Goal: Information Seeking & Learning: Learn about a topic

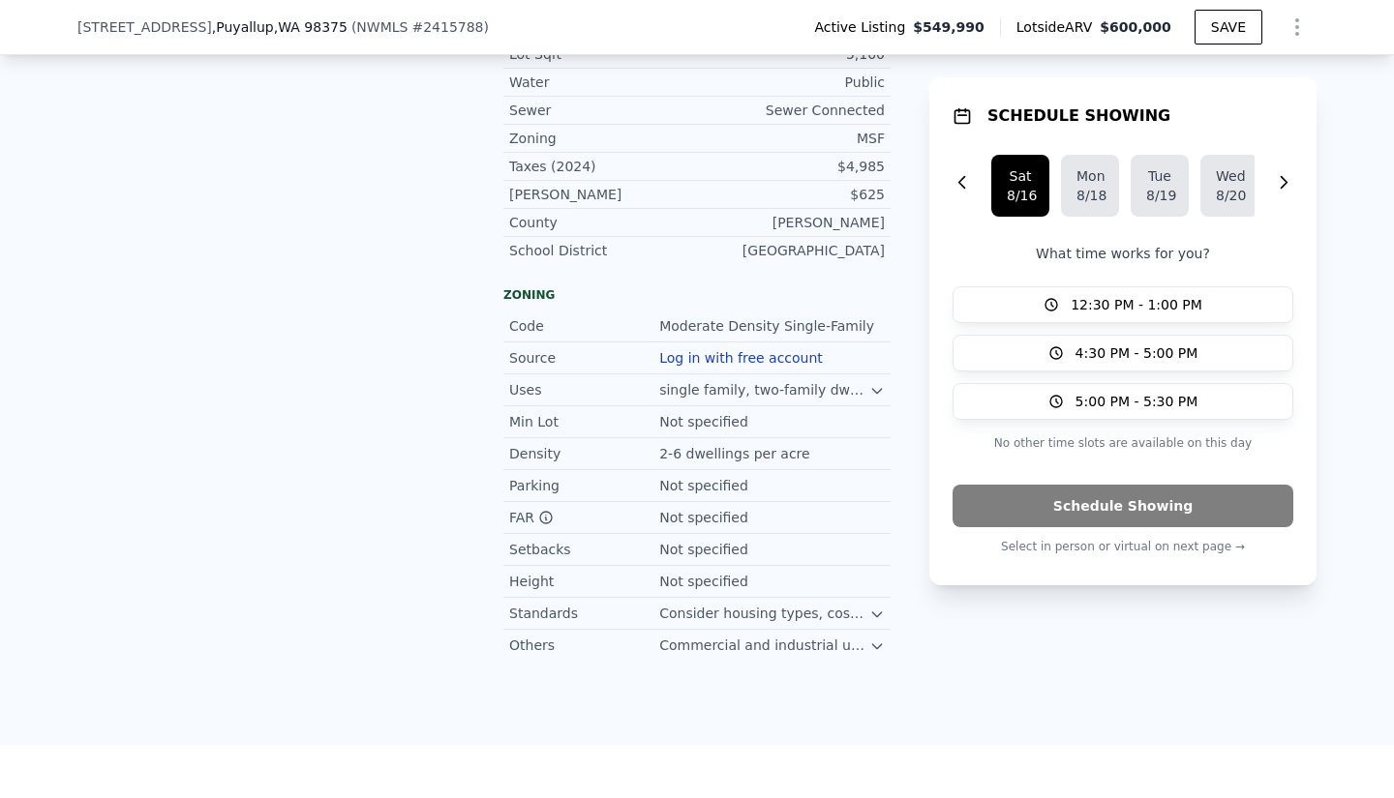
scroll to position [1414, 0]
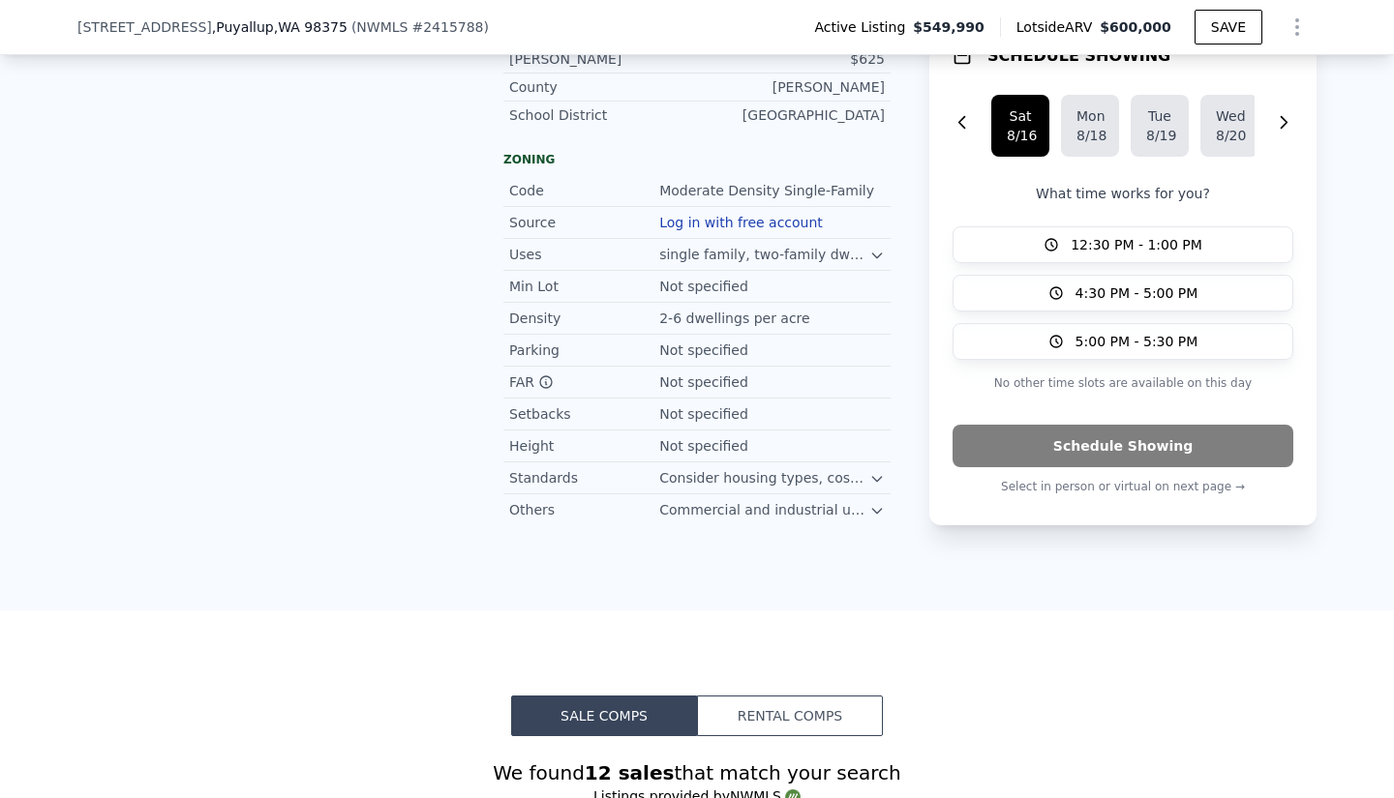
click at [872, 471] on icon at bounding box center [876, 478] width 15 height 15
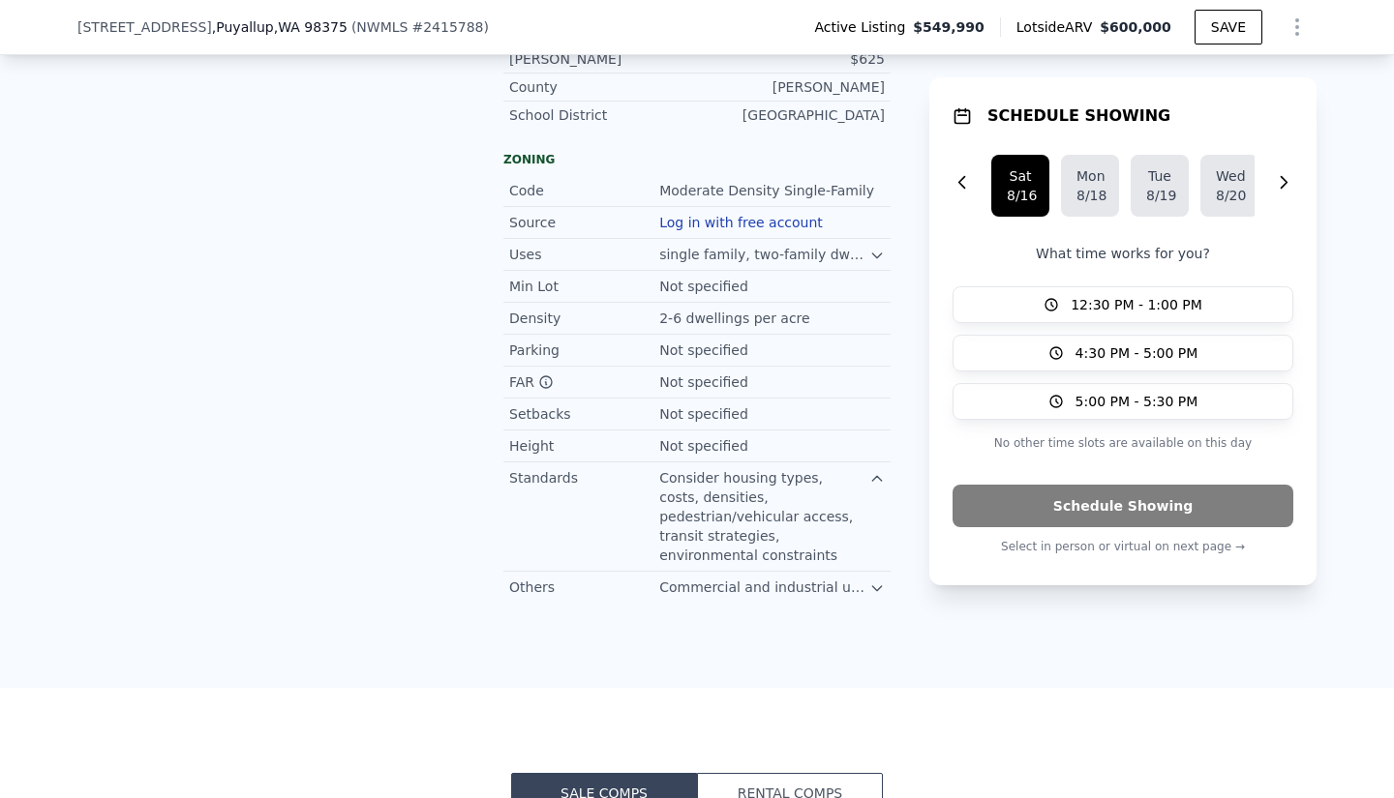
click at [872, 471] on icon at bounding box center [876, 478] width 15 height 15
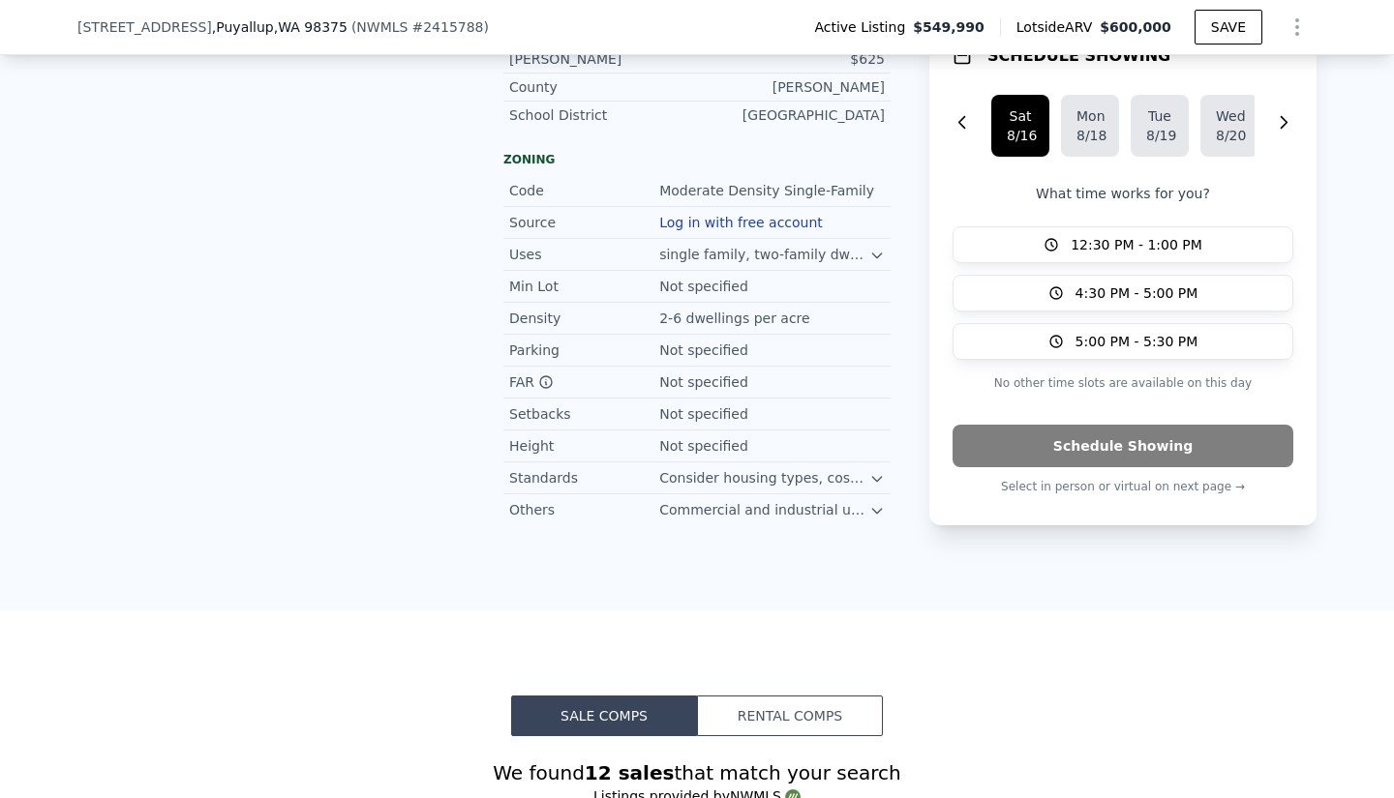
click at [871, 503] on icon at bounding box center [876, 510] width 15 height 15
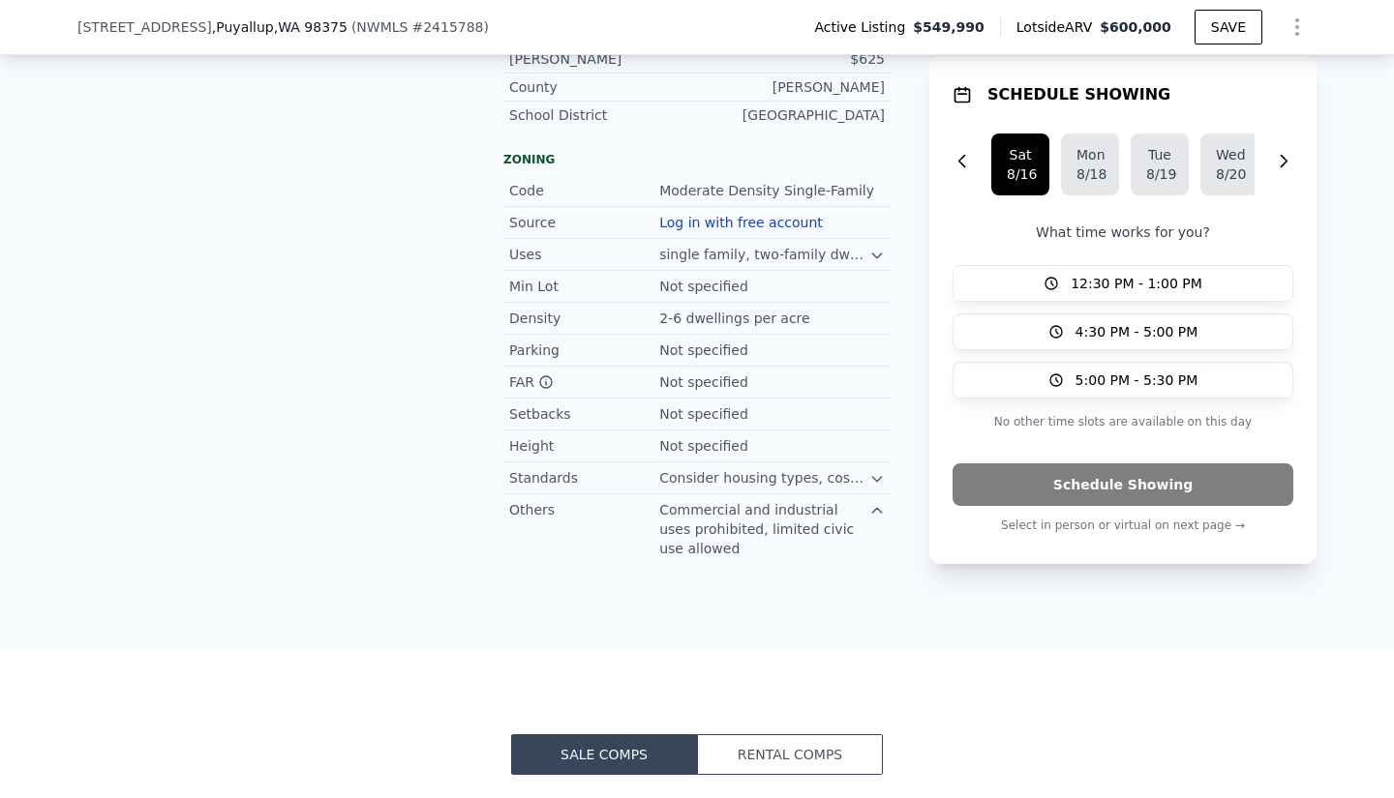
click at [871, 503] on icon at bounding box center [876, 510] width 15 height 15
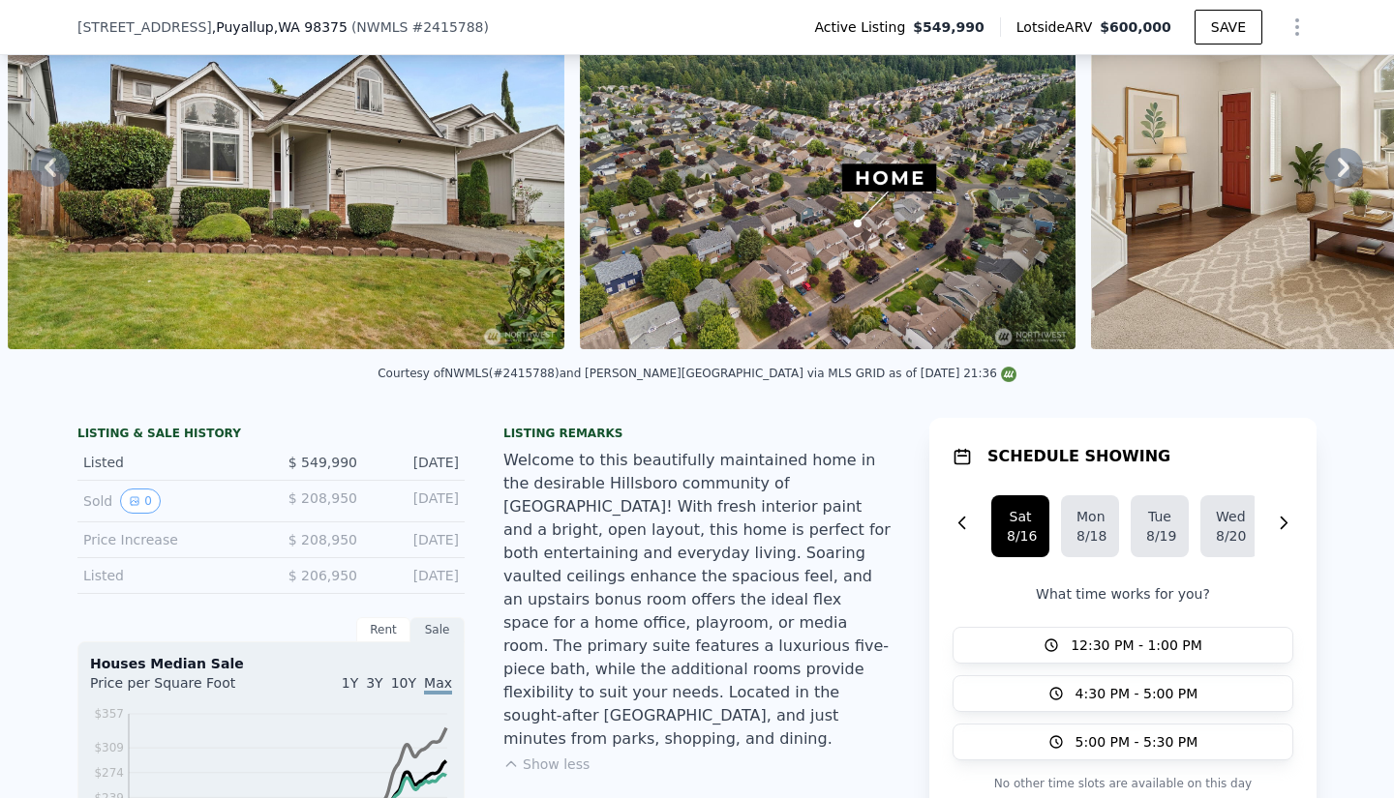
scroll to position [248, 0]
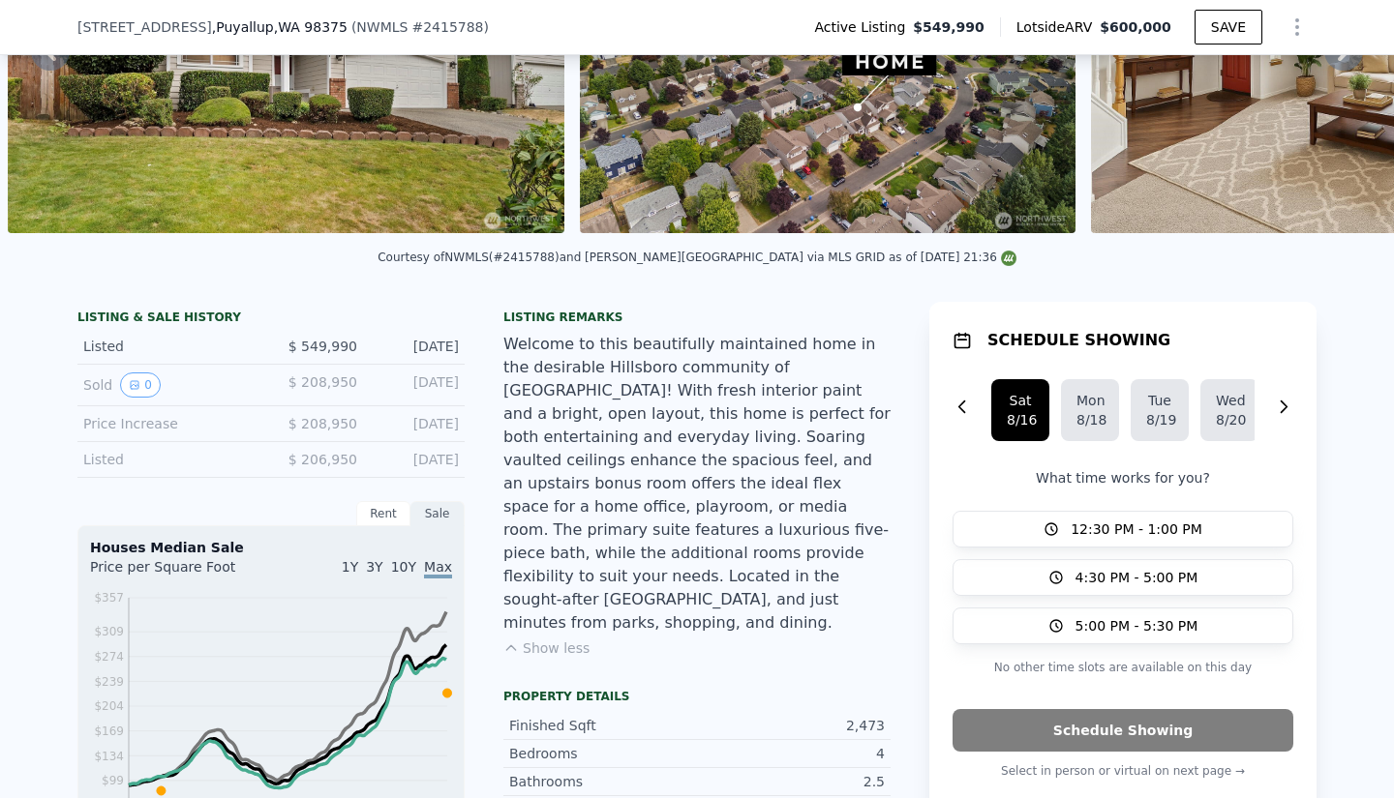
click at [371, 521] on div "Rent" at bounding box center [383, 513] width 54 height 25
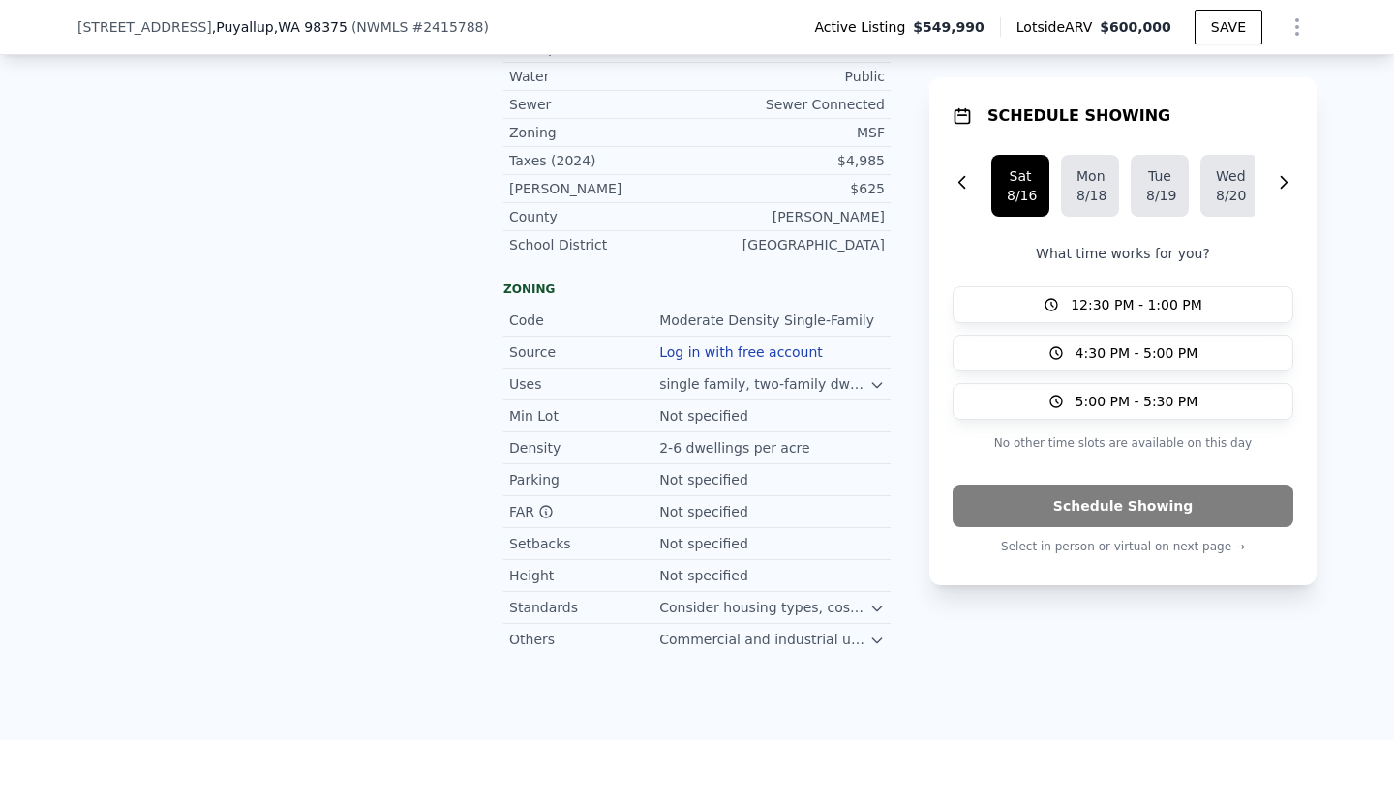
scroll to position [1443, 0]
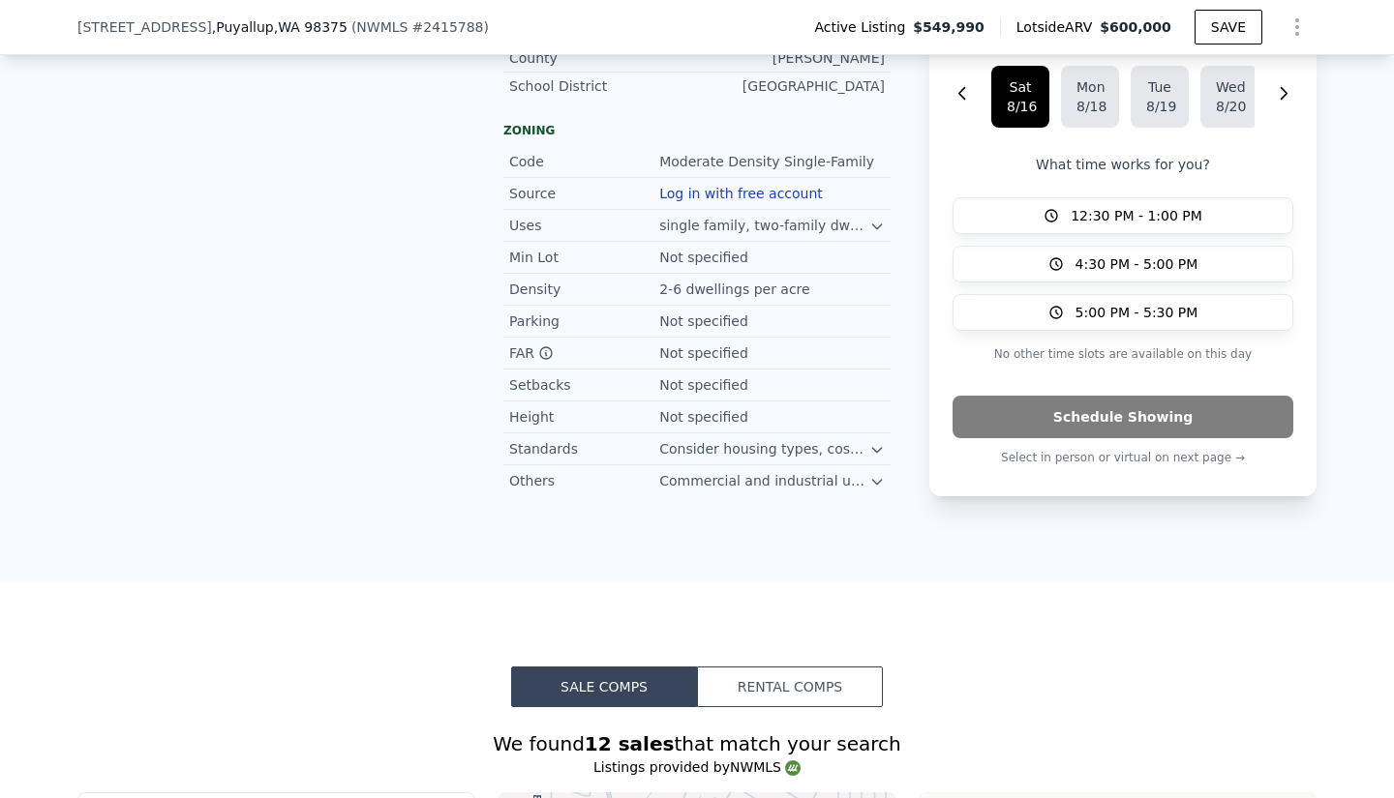
click at [874, 219] on icon at bounding box center [876, 226] width 15 height 15
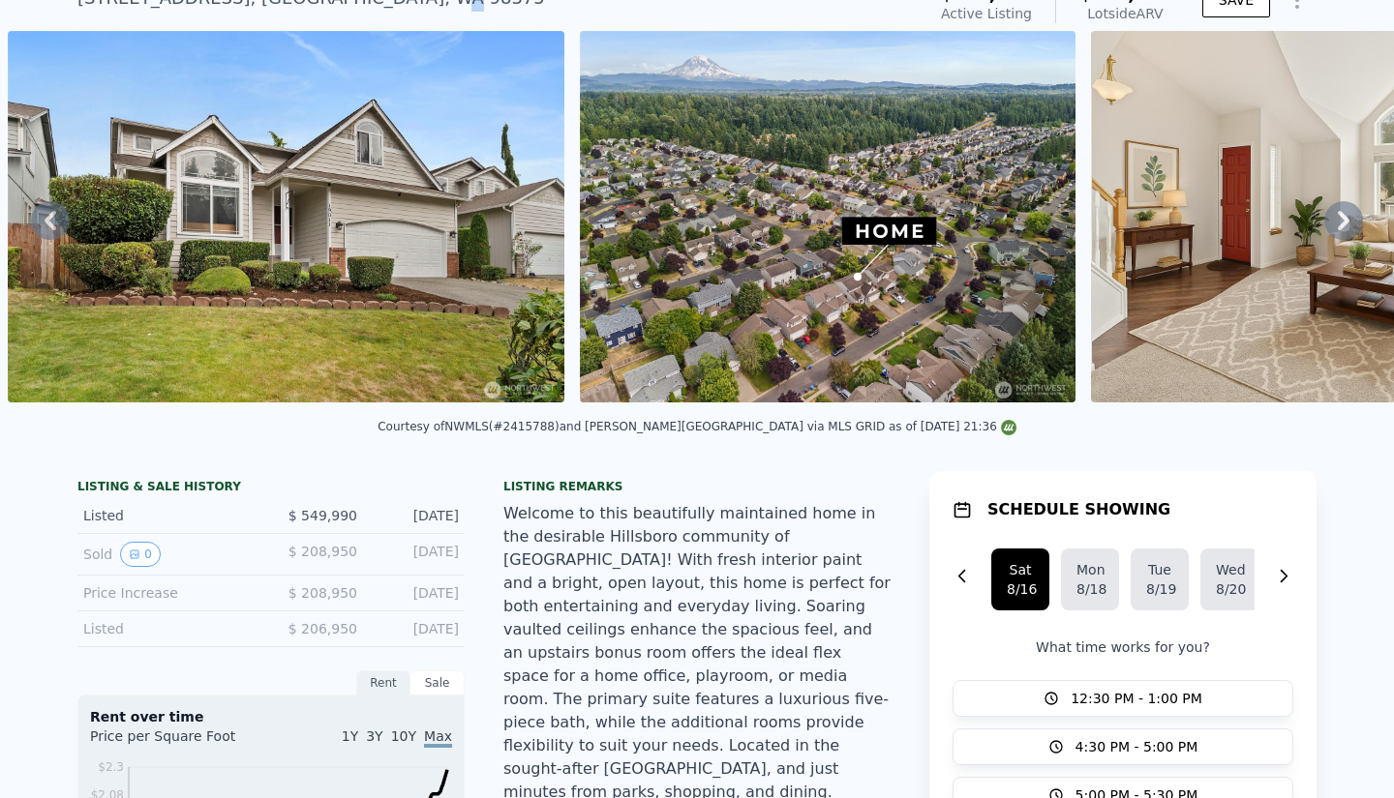
scroll to position [7, 0]
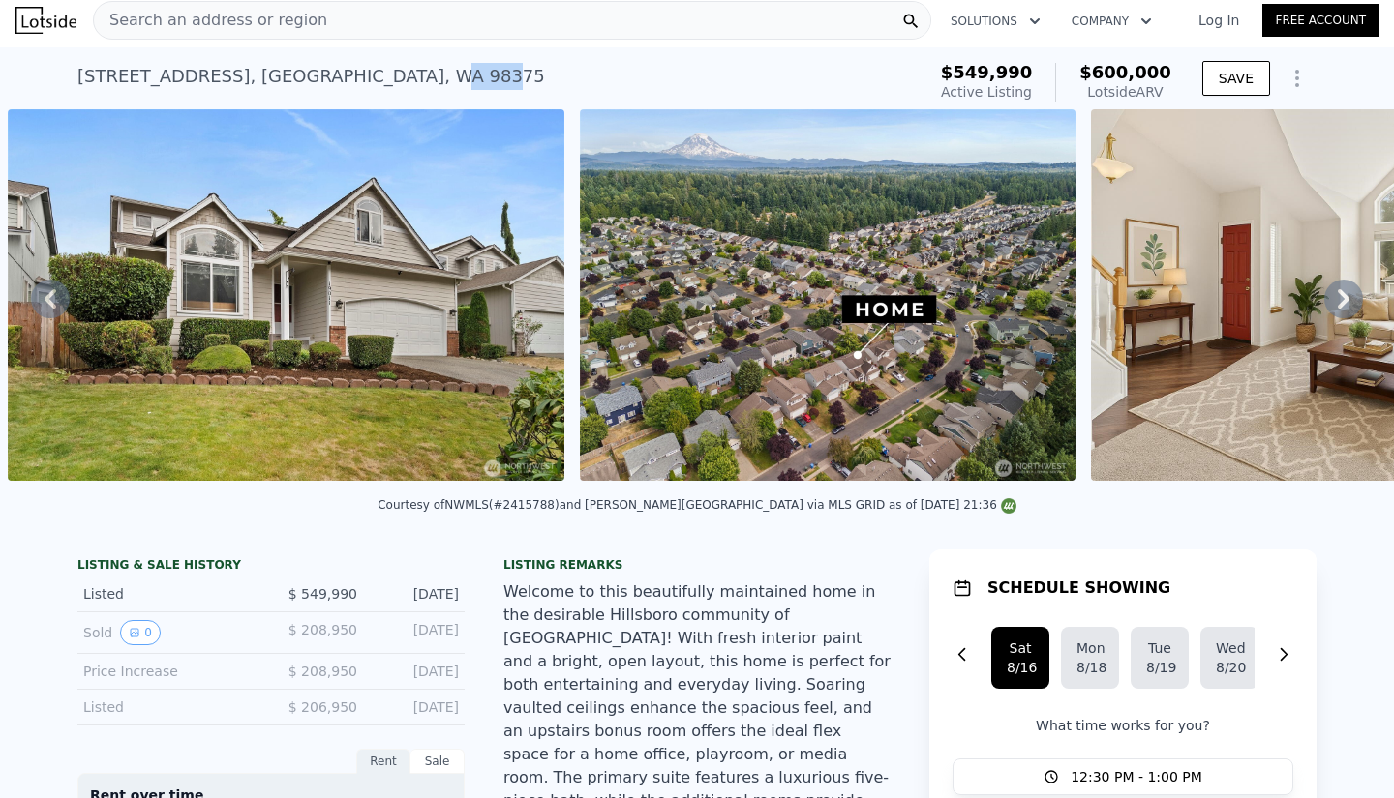
drag, startPoint x: 310, startPoint y: 73, endPoint x: 363, endPoint y: 78, distance: 53.5
click at [363, 78] on div "19011 89th Ave E , South Hill , WA 98375" at bounding box center [310, 76] width 467 height 27
click at [415, 77] on div "19011 89th Ave E , South Hill , WA 98375 Active at $549,990 (~ARV $600k )" at bounding box center [497, 82] width 840 height 54
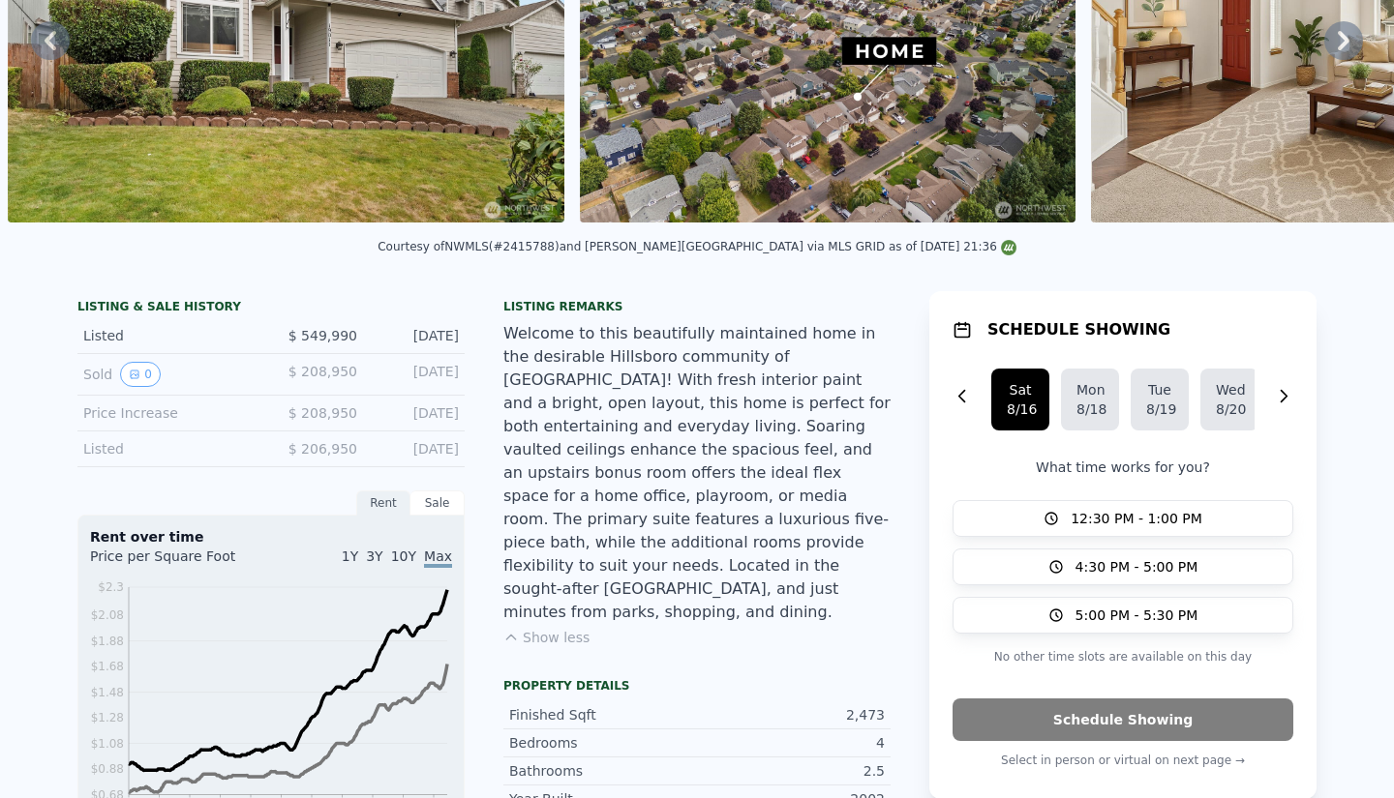
scroll to position [0, 0]
